Goal: Ask a question

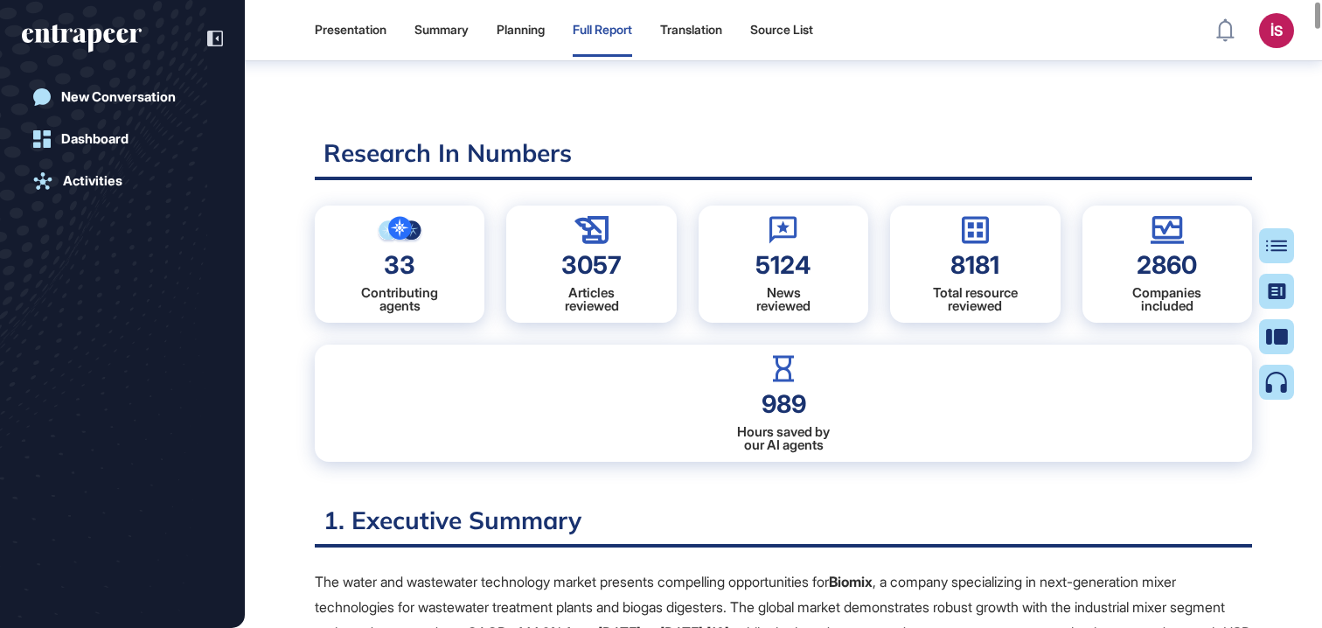
scroll to position [150, 0]
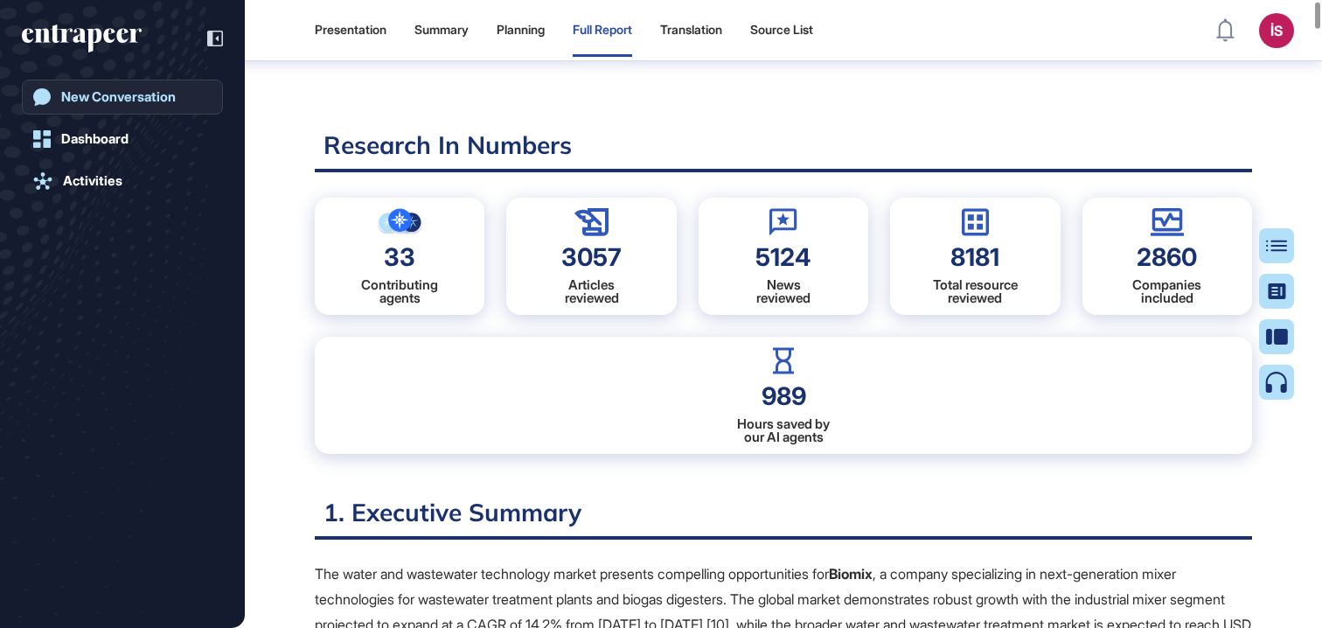
click at [108, 98] on div "New Conversation" at bounding box center [118, 97] width 115 height 16
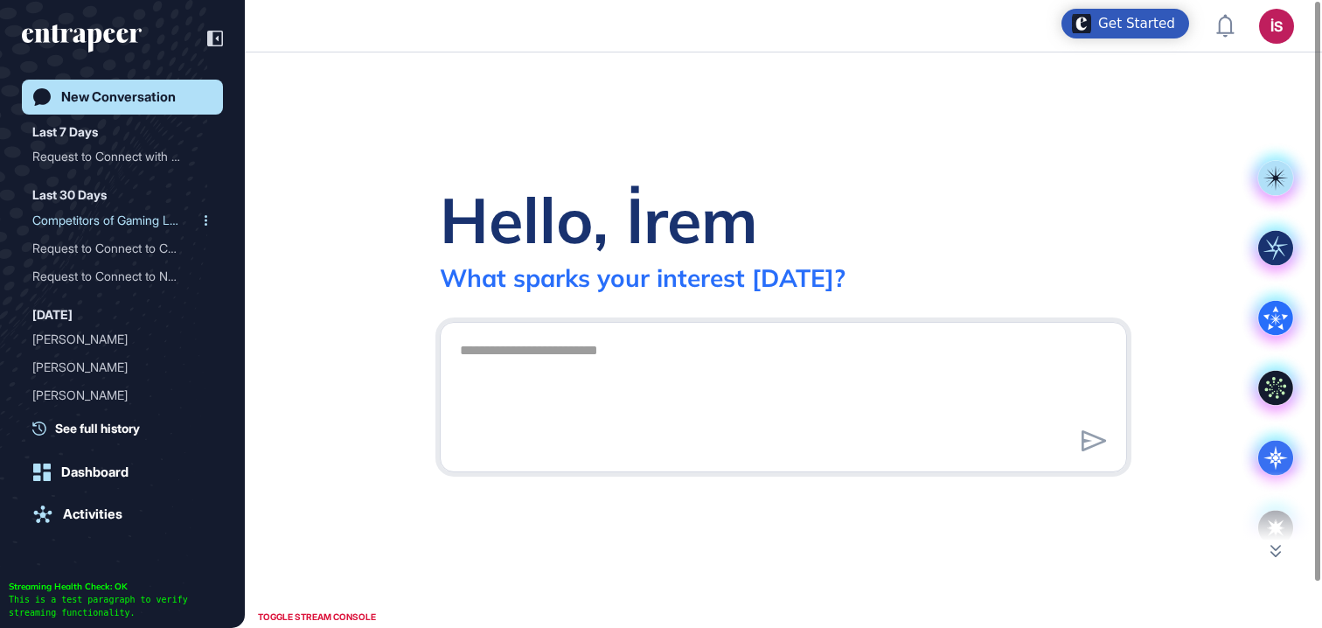
click at [155, 216] on div "Competitors of Gaming Lap..." at bounding box center [115, 220] width 166 height 28
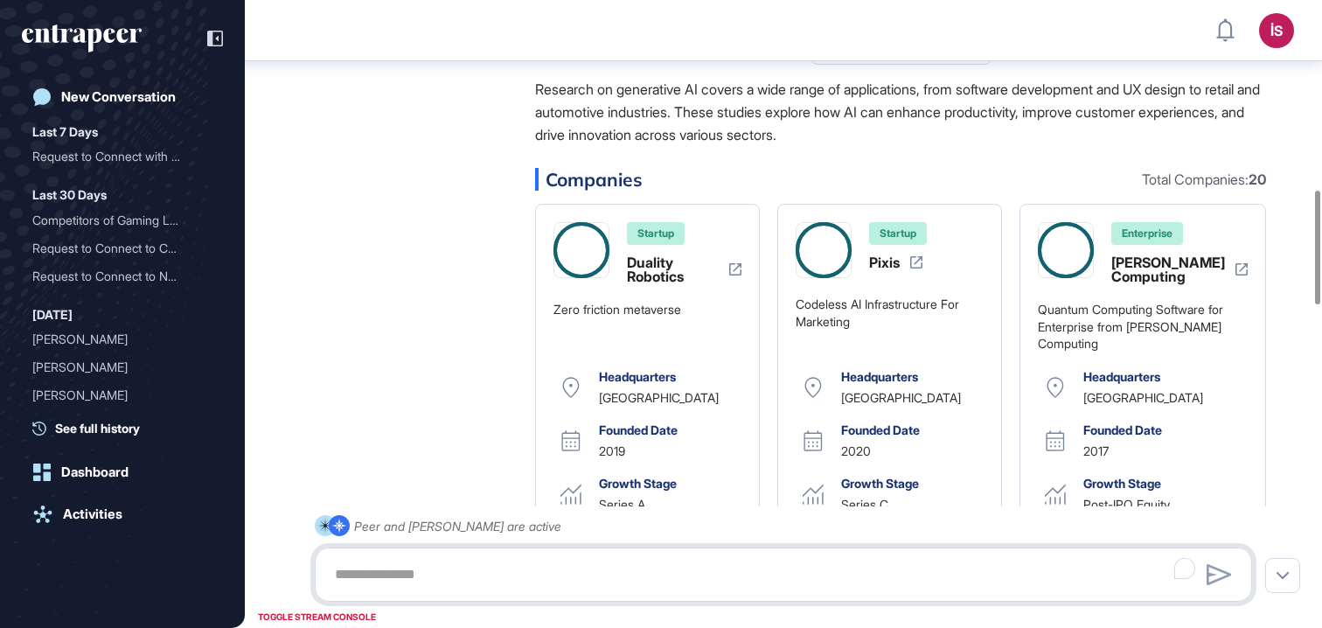
scroll to position [1376, 0]
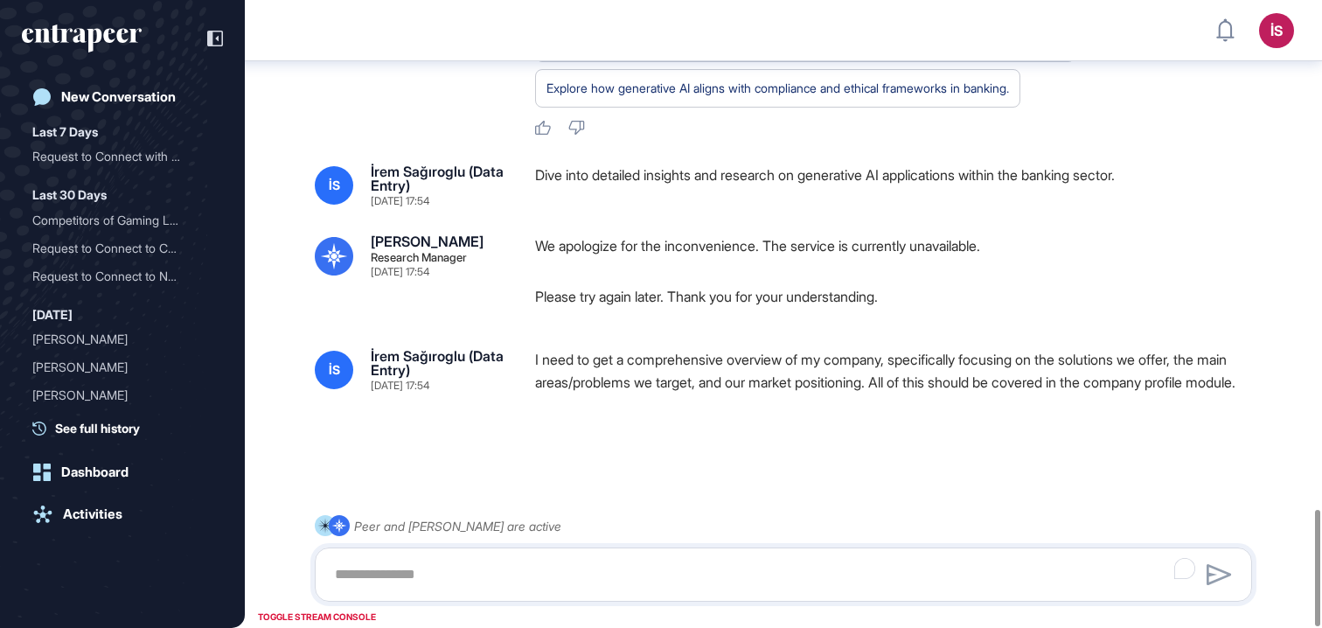
scroll to position [2731, 0]
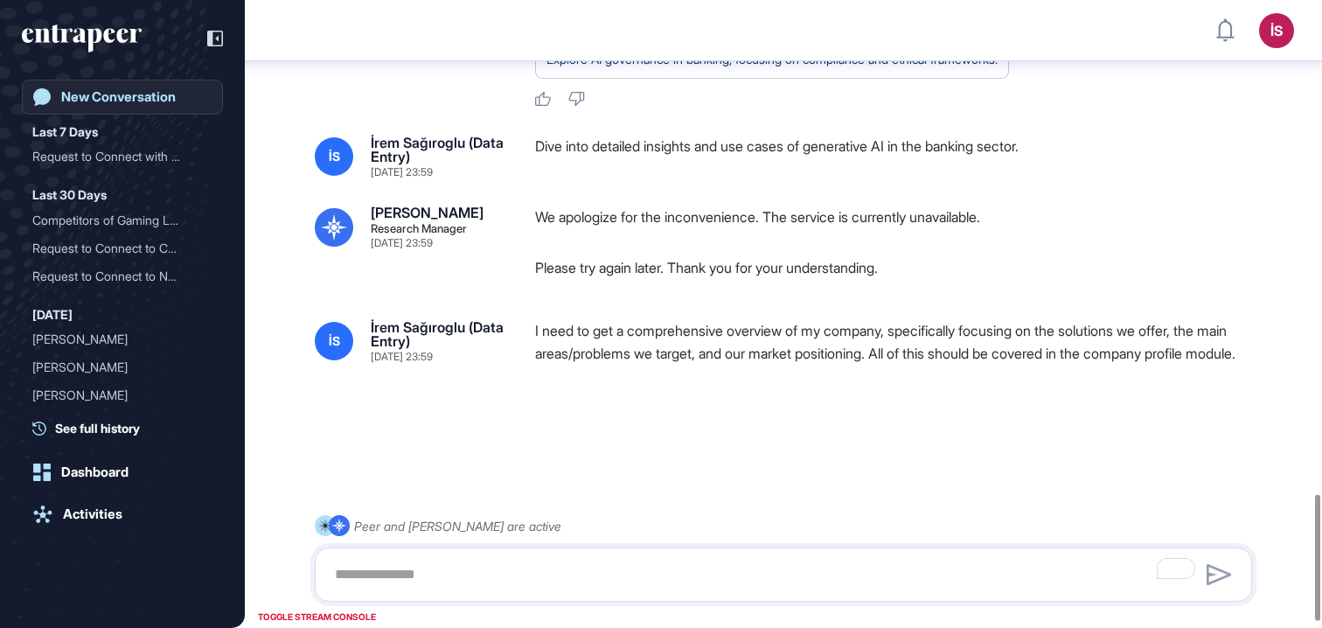
click at [126, 95] on div "New Conversation" at bounding box center [118, 97] width 115 height 16
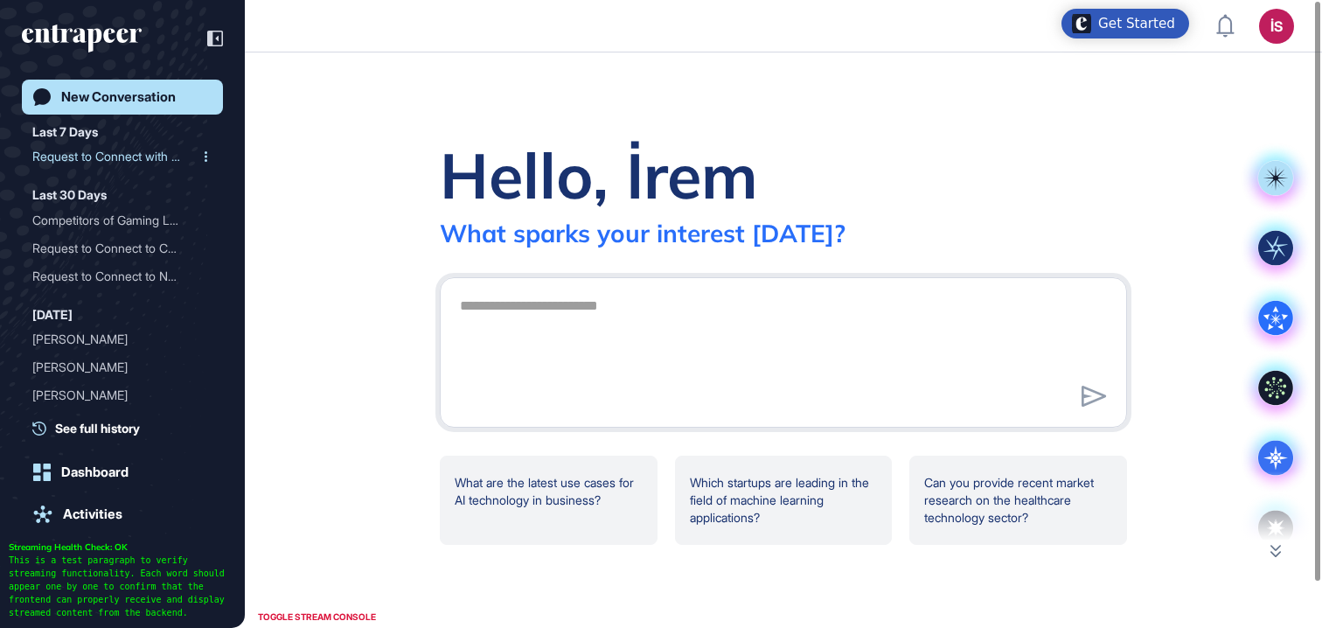
click at [133, 164] on div "Request to Connect with C..." at bounding box center [115, 157] width 166 height 28
